Goal: Find specific page/section: Find specific page/section

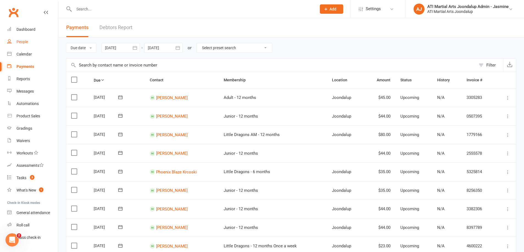
click at [23, 42] on div "People" at bounding box center [22, 42] width 12 height 4
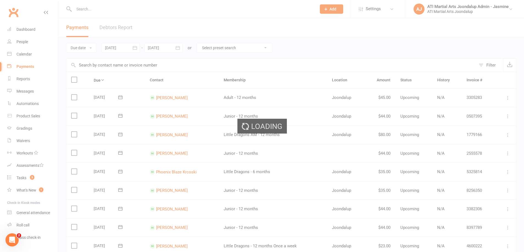
select select "100"
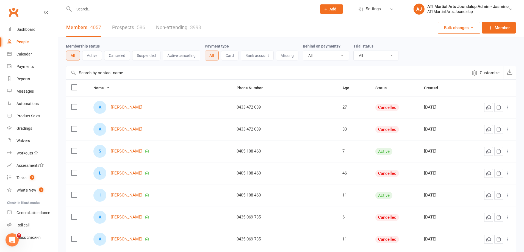
click at [108, 11] on input "text" at bounding box center [192, 9] width 241 height 8
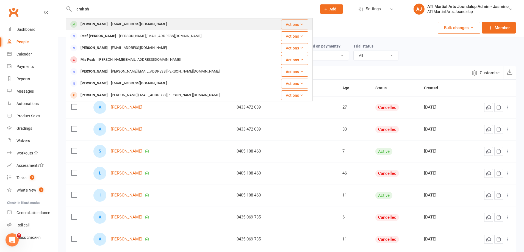
type input "arak sh"
click at [87, 21] on div "[PERSON_NAME]" at bounding box center [94, 24] width 31 height 8
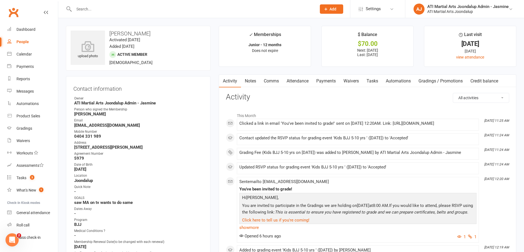
click at [121, 4] on div at bounding box center [189, 9] width 247 height 18
click at [121, 8] on input "text" at bounding box center [192, 9] width 241 height 8
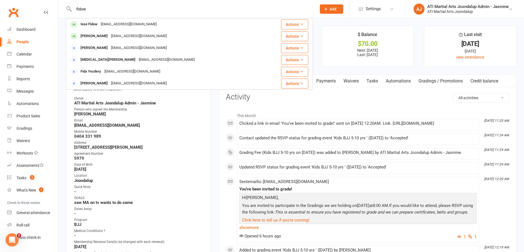
type input "widow"
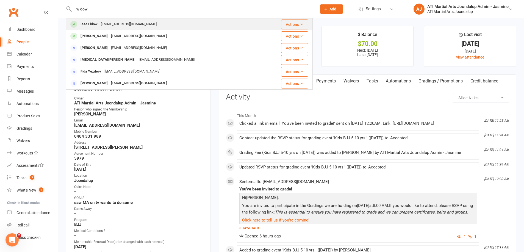
drag, startPoint x: 121, startPoint y: 8, endPoint x: 109, endPoint y: 28, distance: 23.3
click at [109, 28] on div "[EMAIL_ADDRESS][DOMAIN_NAME]" at bounding box center [128, 24] width 59 height 8
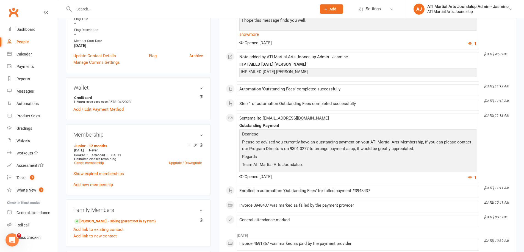
scroll to position [359, 0]
